Goal: Transaction & Acquisition: Obtain resource

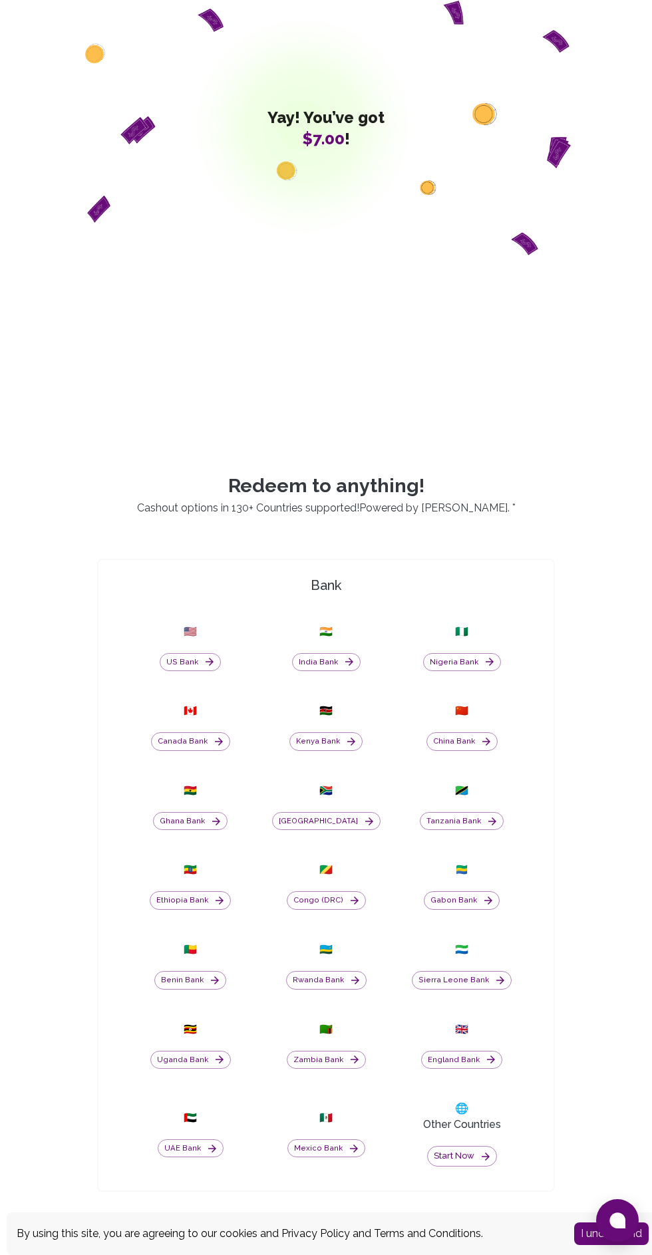
scroll to position [188, 0]
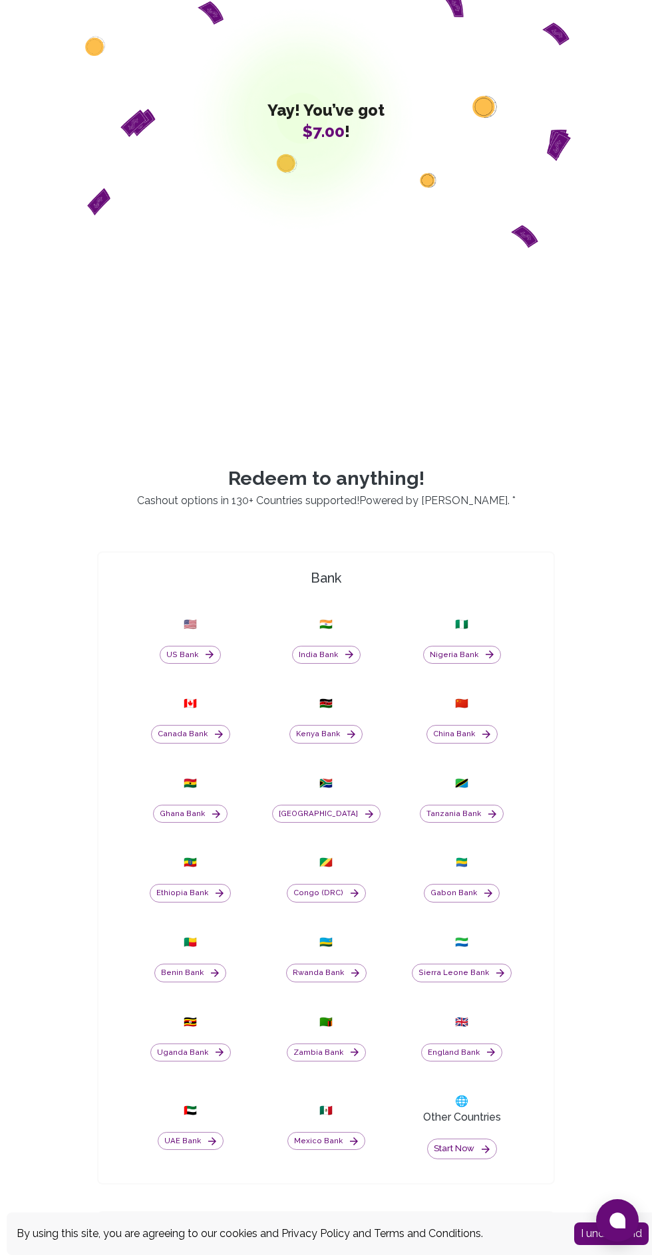
click at [448, 664] on button "Nigeria Bank" at bounding box center [462, 655] width 78 height 19
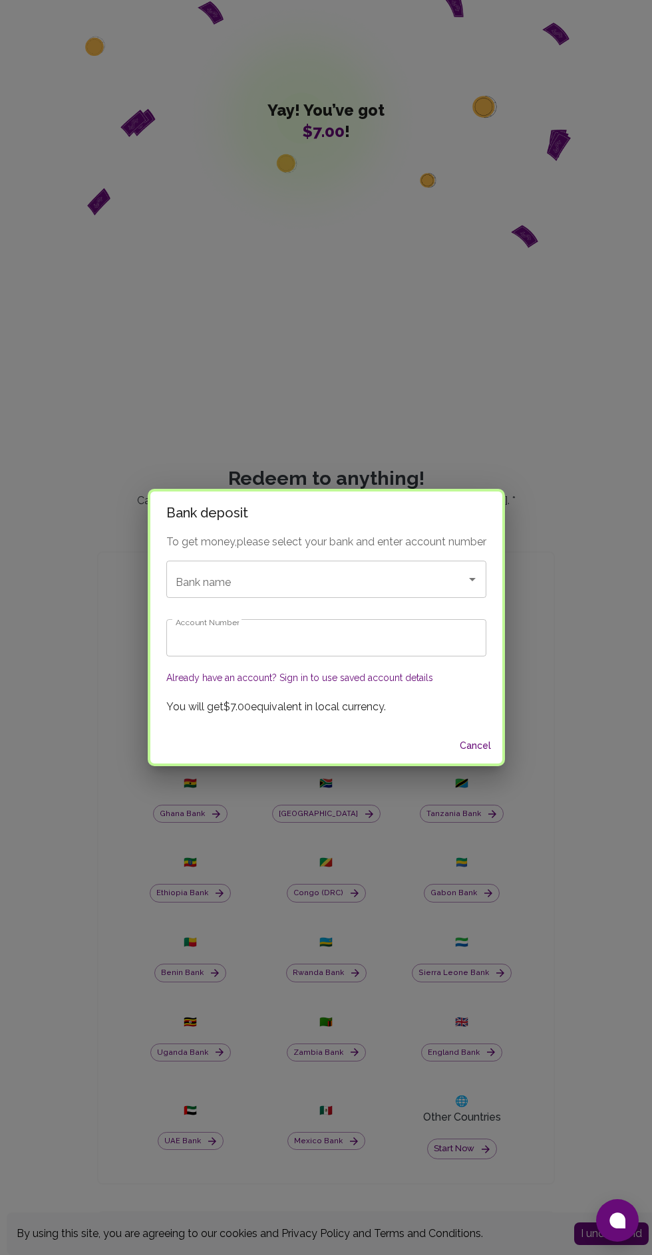
click at [222, 598] on div "Bank name Bank name" at bounding box center [326, 579] width 320 height 37
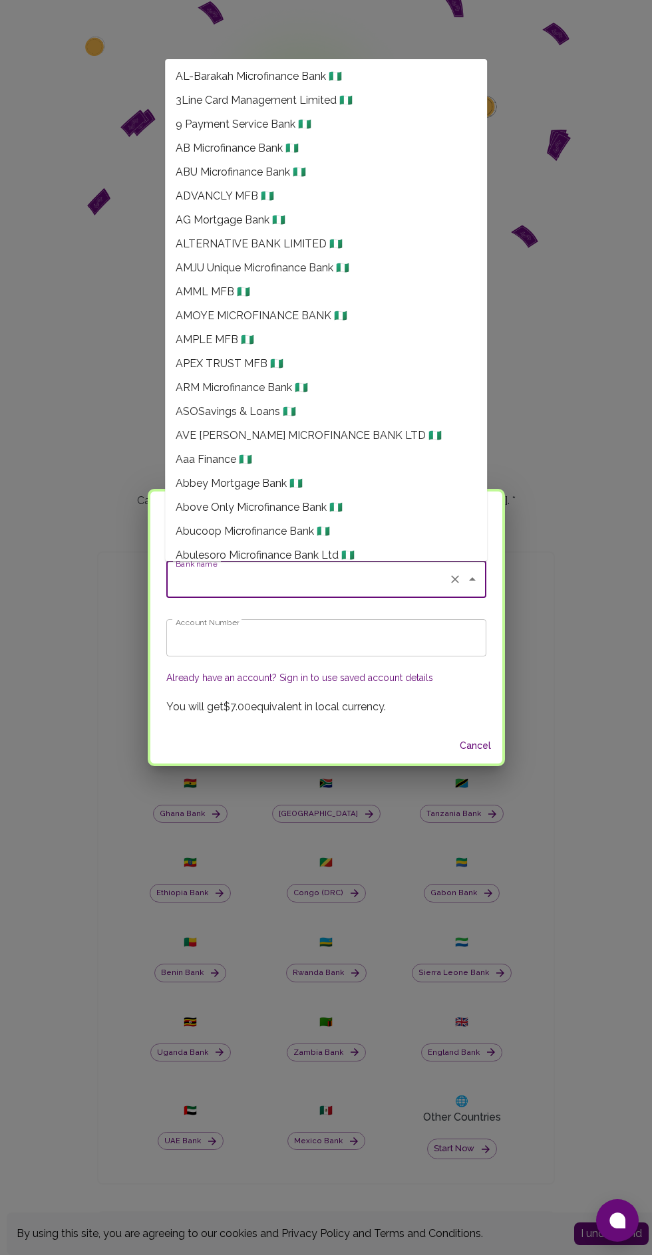
click at [67, 416] on div "Bank deposit To get money, please select your bank and enter account number Ban…" at bounding box center [326, 627] width 652 height 1255
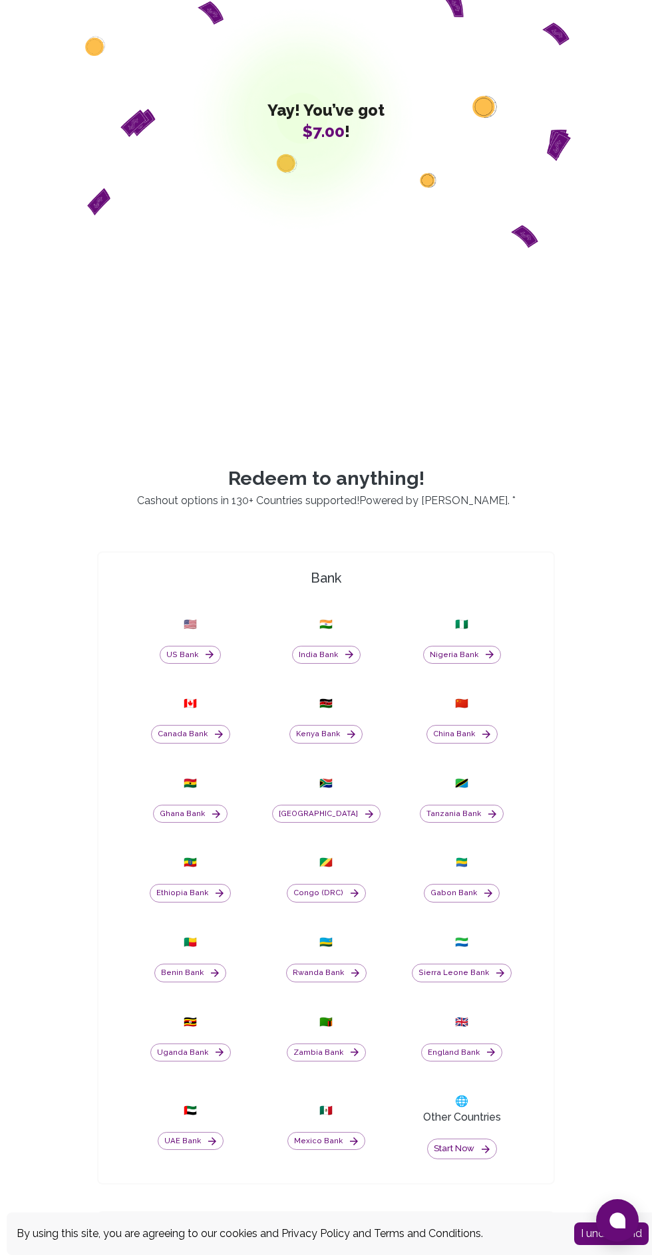
click at [441, 664] on button "Nigeria Bank" at bounding box center [462, 655] width 78 height 19
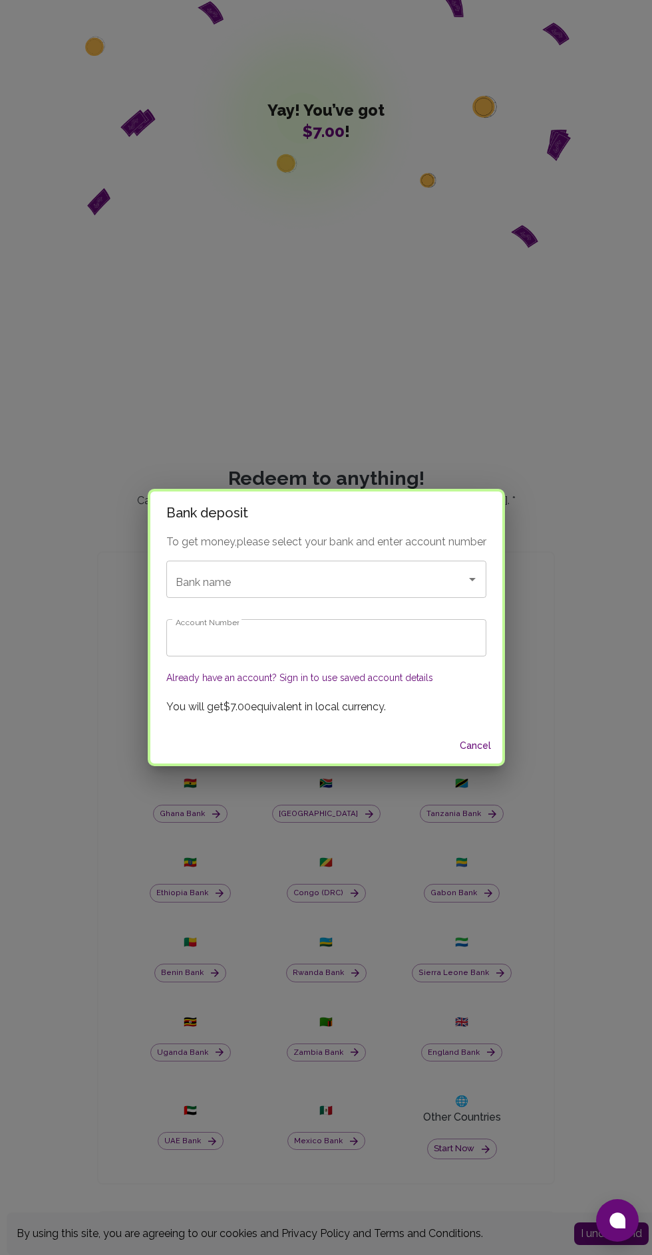
click at [275, 581] on input "Bank name" at bounding box center [307, 579] width 271 height 25
click at [177, 622] on span "Kuda 🇳🇬" at bounding box center [197, 616] width 42 height 16
type input "Kuda"
click at [181, 639] on input "Account Number" at bounding box center [326, 637] width 320 height 37
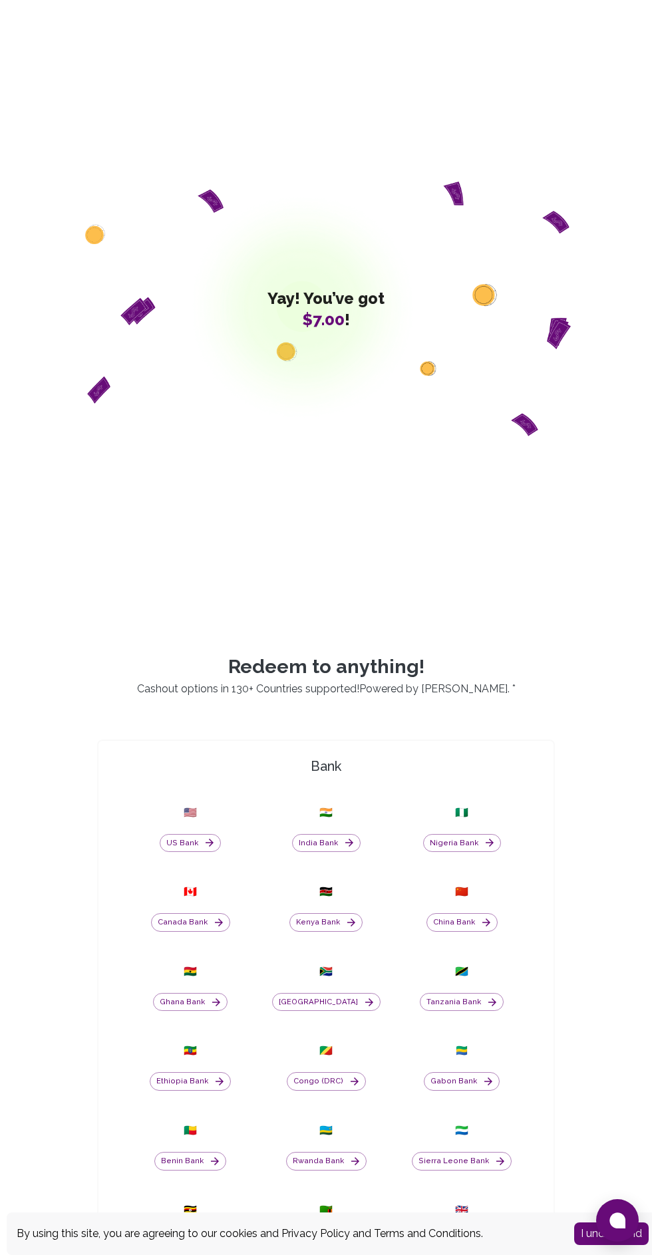
click at [441, 852] on button "Nigeria Bank" at bounding box center [462, 843] width 78 height 19
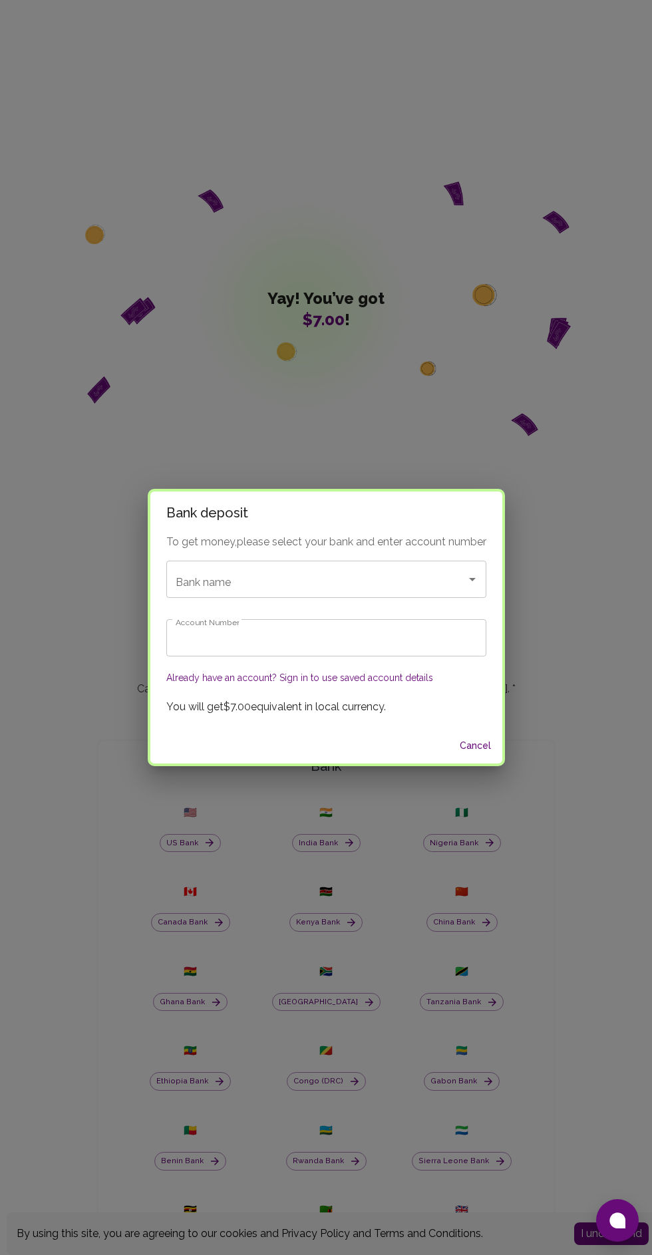
click at [435, 577] on input "Bank name" at bounding box center [307, 579] width 271 height 25
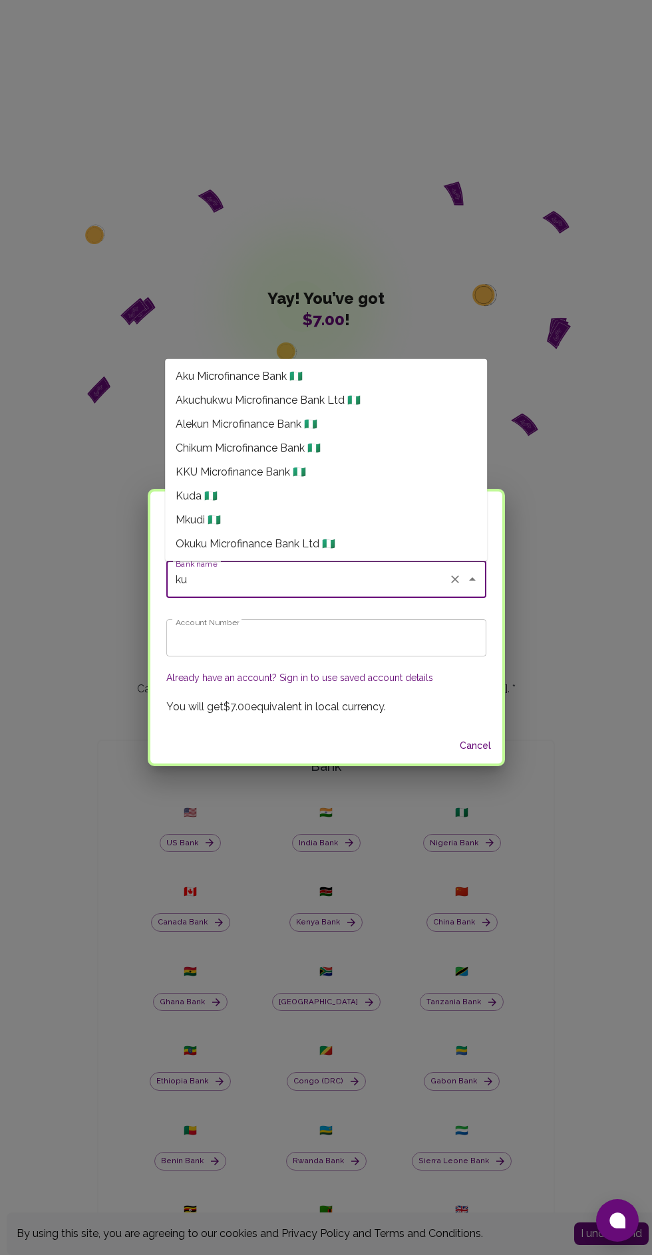
click at [400, 493] on li "Kuda 🇳🇬" at bounding box center [326, 496] width 322 height 24
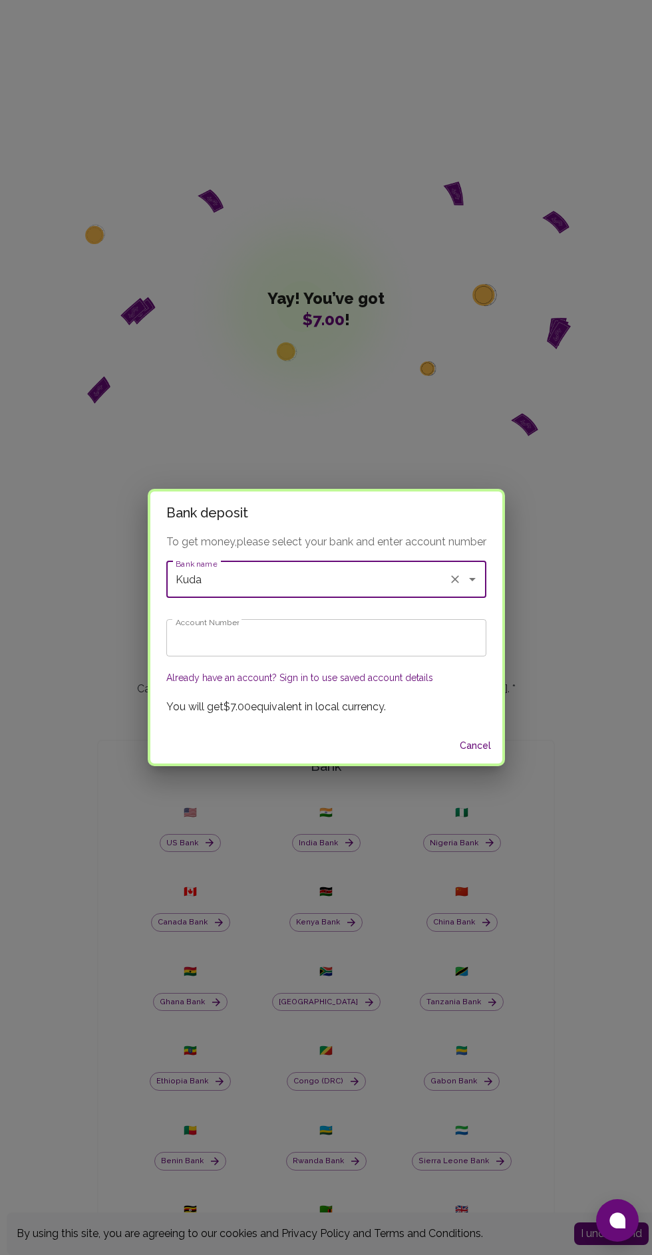
type input "Kuda"
click at [353, 634] on input "Account Number" at bounding box center [326, 637] width 320 height 37
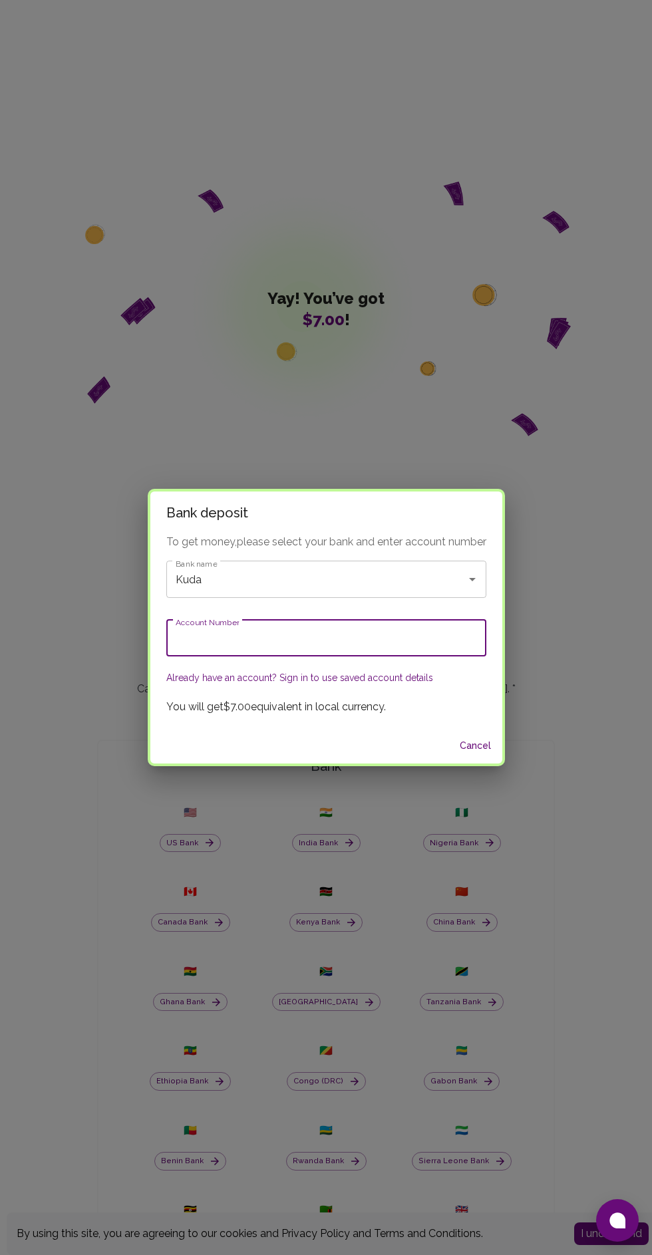
type input "3"
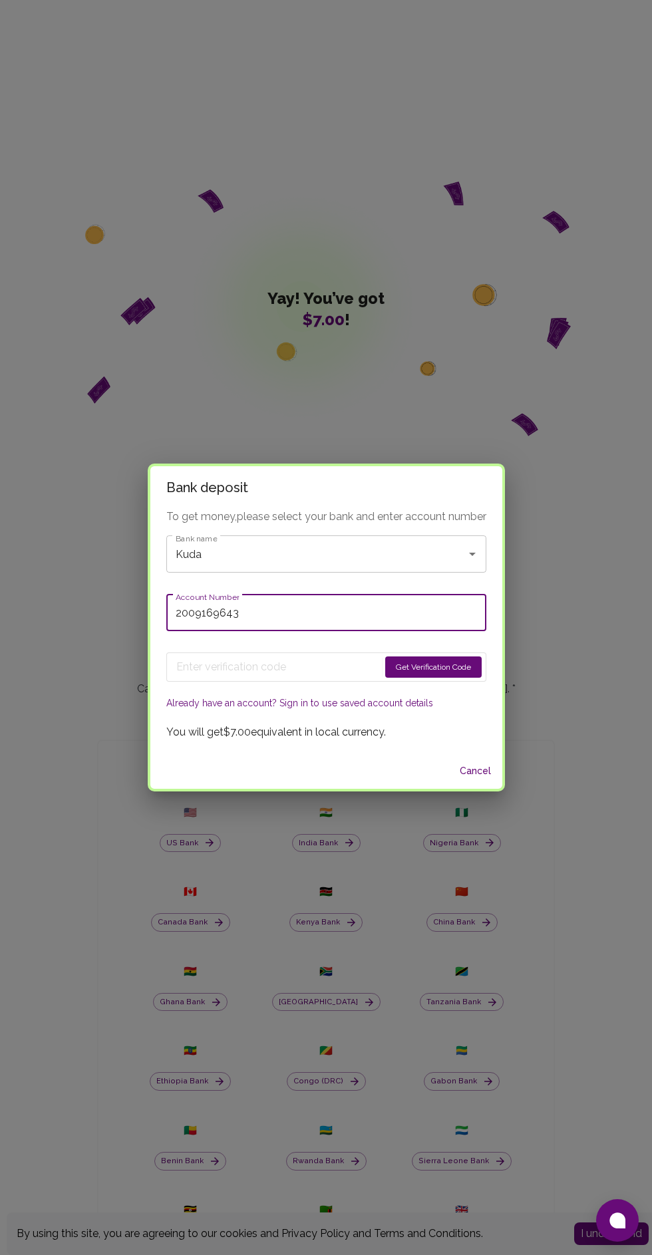
type input "2009169643"
click at [442, 667] on button "Get Verification Code" at bounding box center [433, 666] width 96 height 21
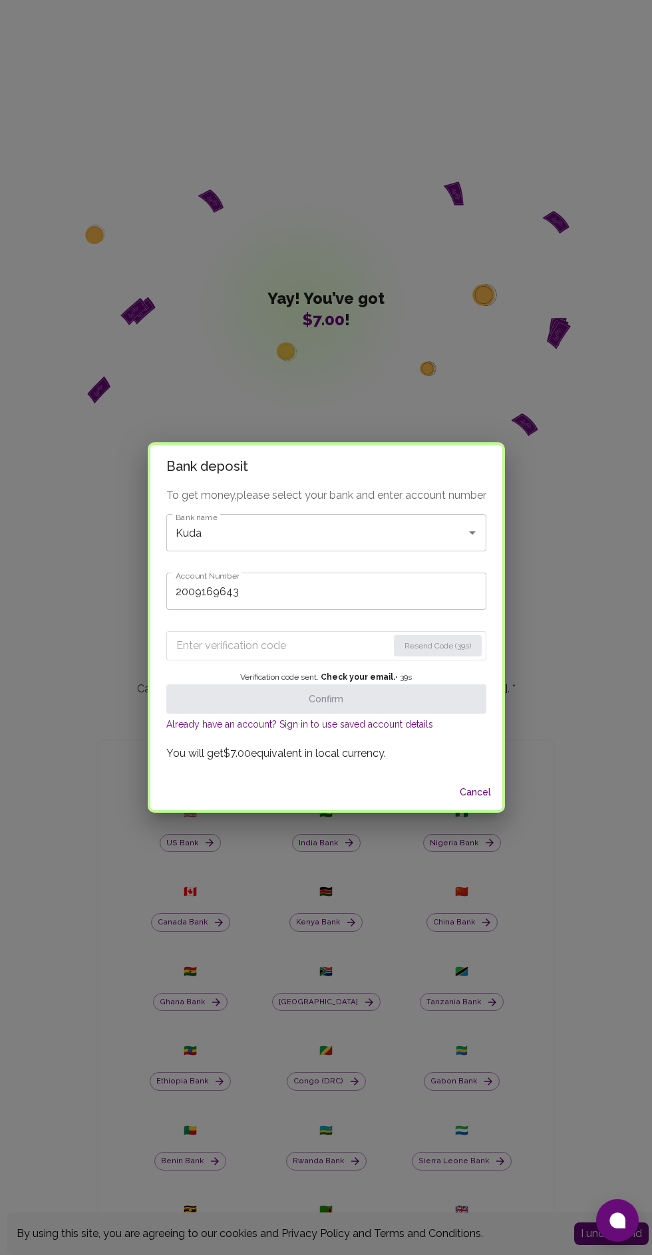
click at [356, 644] on input "Enter verification code" at bounding box center [281, 645] width 211 height 21
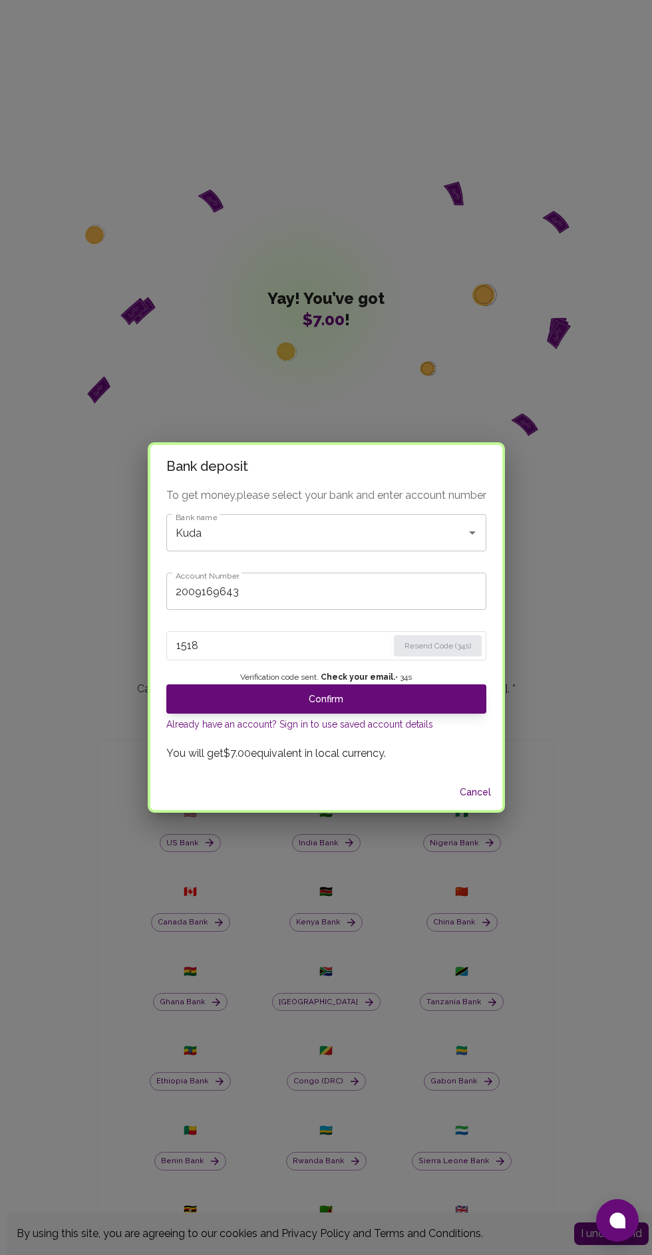
type input "1518"
click at [474, 694] on button "Confirm" at bounding box center [326, 698] width 320 height 29
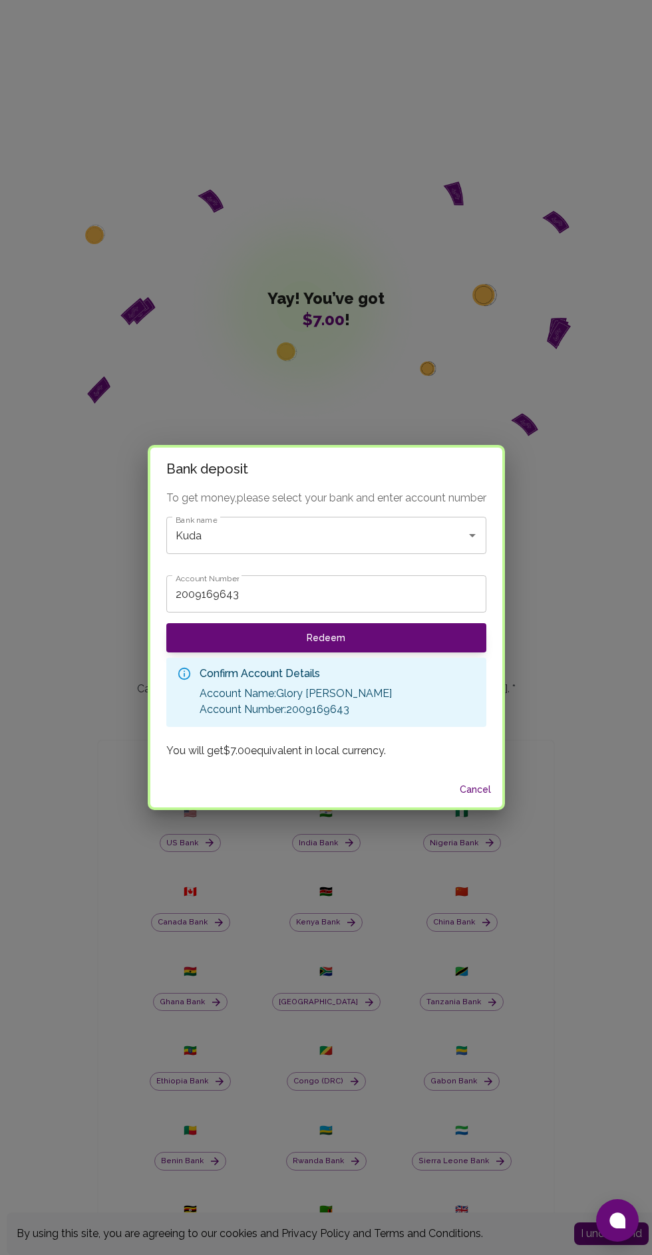
click at [446, 640] on button "Redeem" at bounding box center [326, 637] width 320 height 29
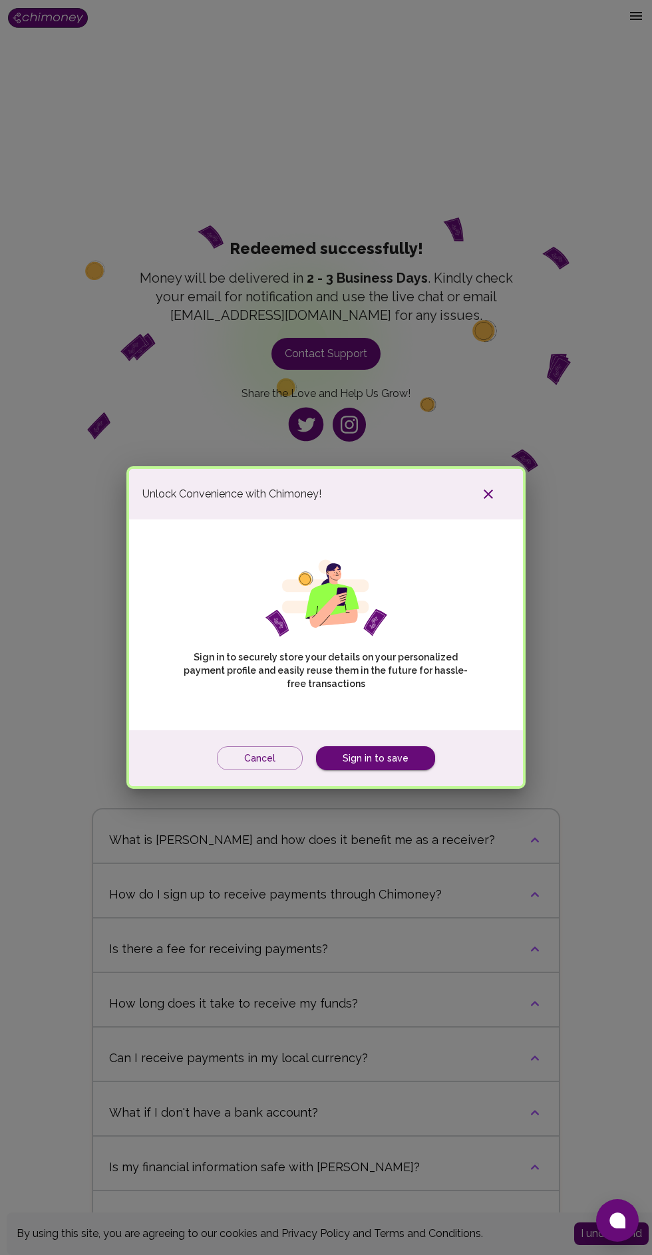
click at [259, 757] on button "Cancel" at bounding box center [260, 758] width 86 height 25
